Goal: Task Accomplishment & Management: Manage account settings

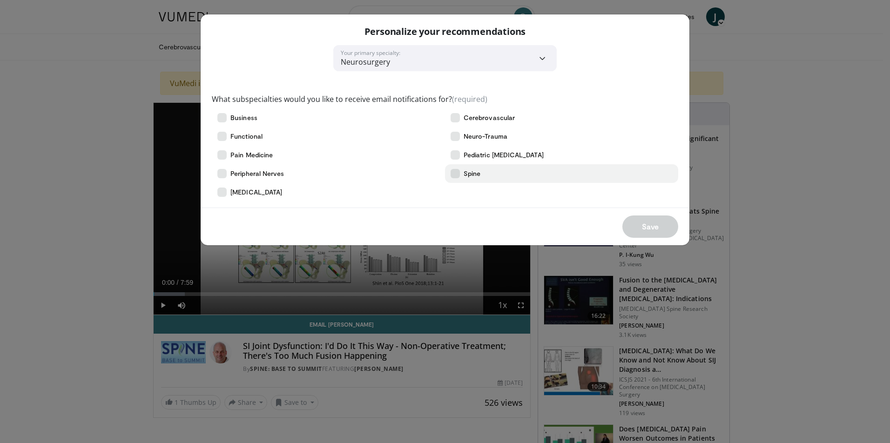
click at [464, 177] on span "Spine" at bounding box center [471, 173] width 17 height 9
click at [635, 229] on button "Save" at bounding box center [650, 226] width 56 height 22
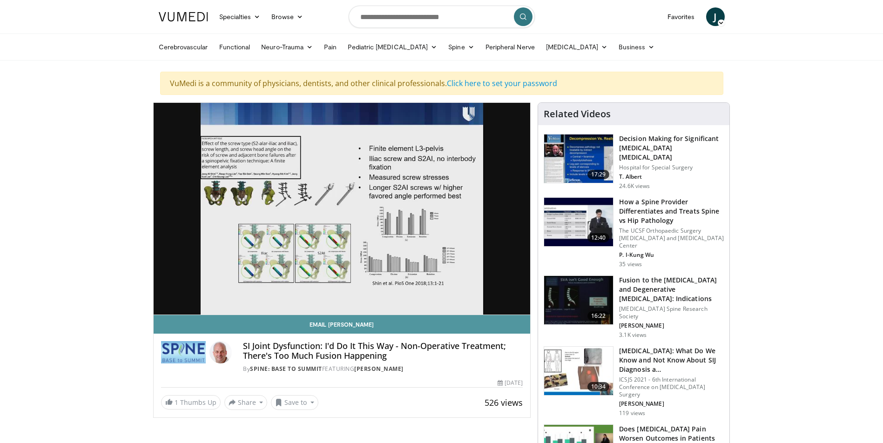
scroll to position [47, 0]
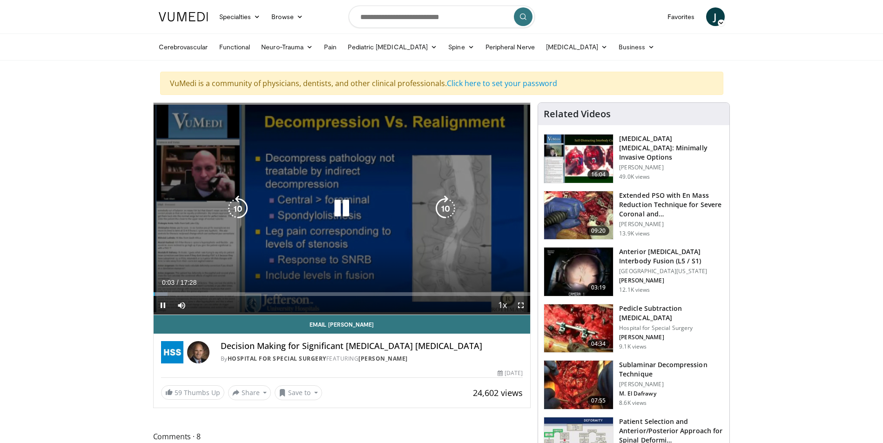
click at [341, 211] on icon "Video Player" at bounding box center [342, 208] width 26 height 26
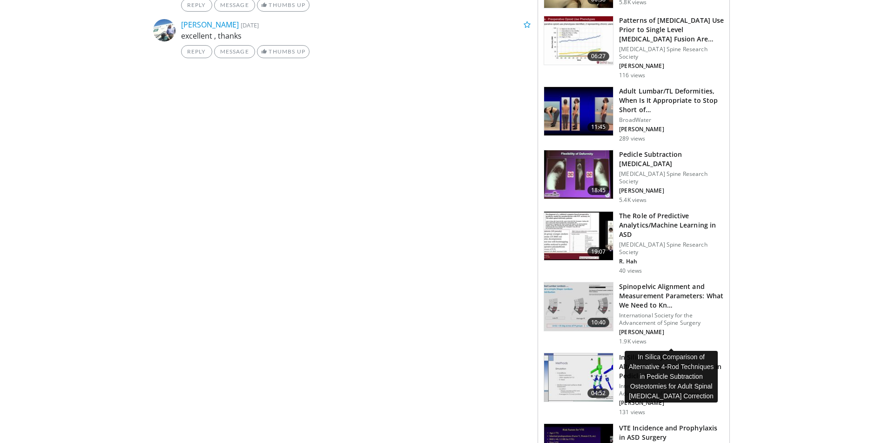
scroll to position [651, 0]
